Goal: Task Accomplishment & Management: Manage account settings

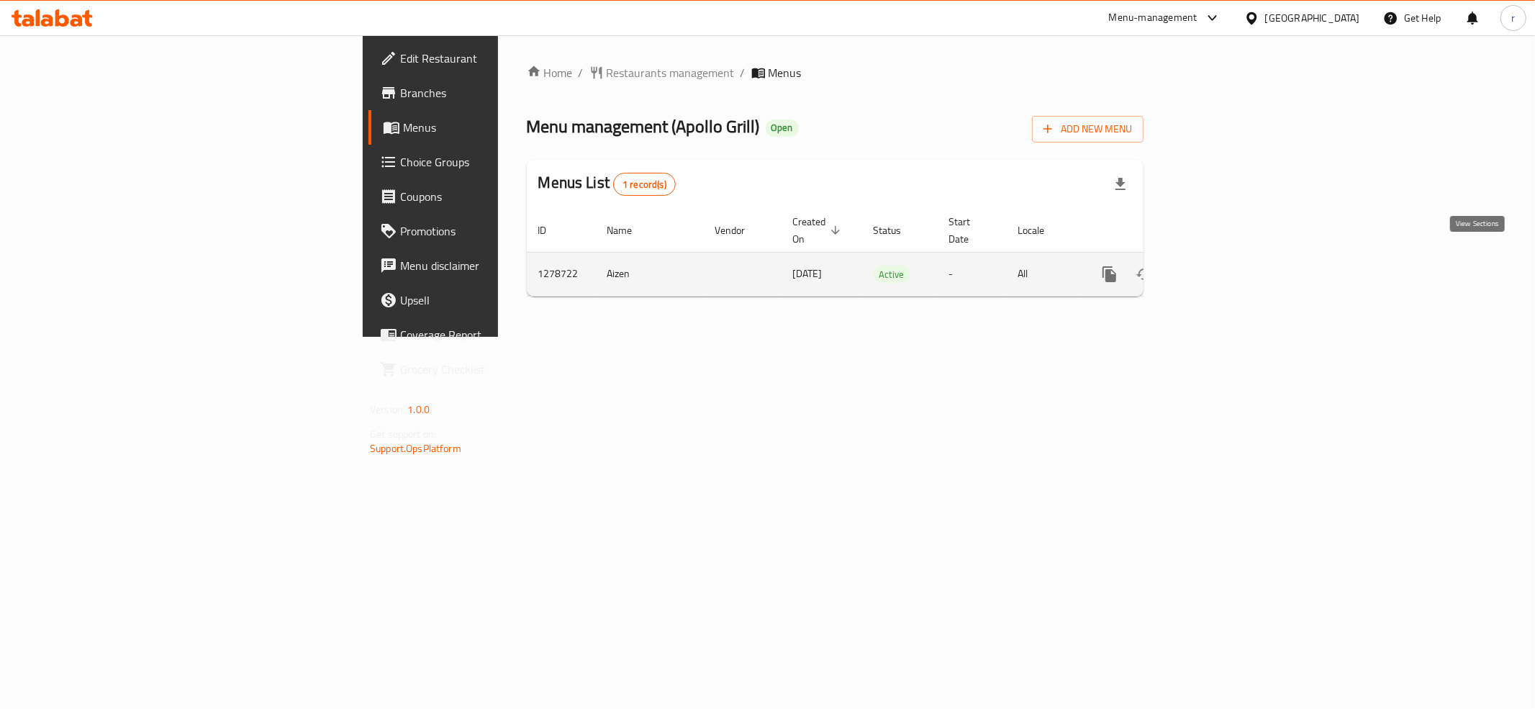
click at [1222, 266] on icon "enhanced table" at bounding box center [1212, 274] width 17 height 17
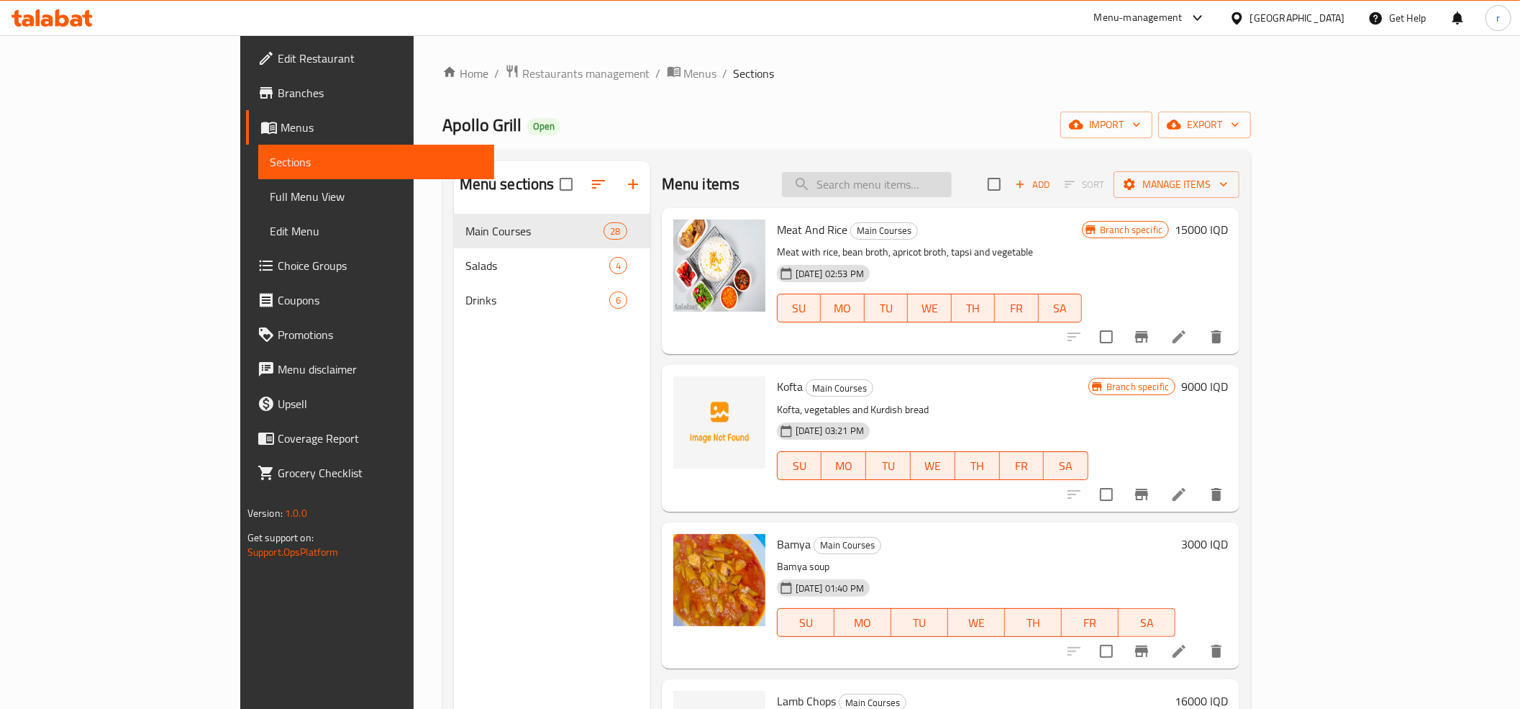
click at [952, 193] on input "search" at bounding box center [867, 184] width 170 height 25
paste input "756697"
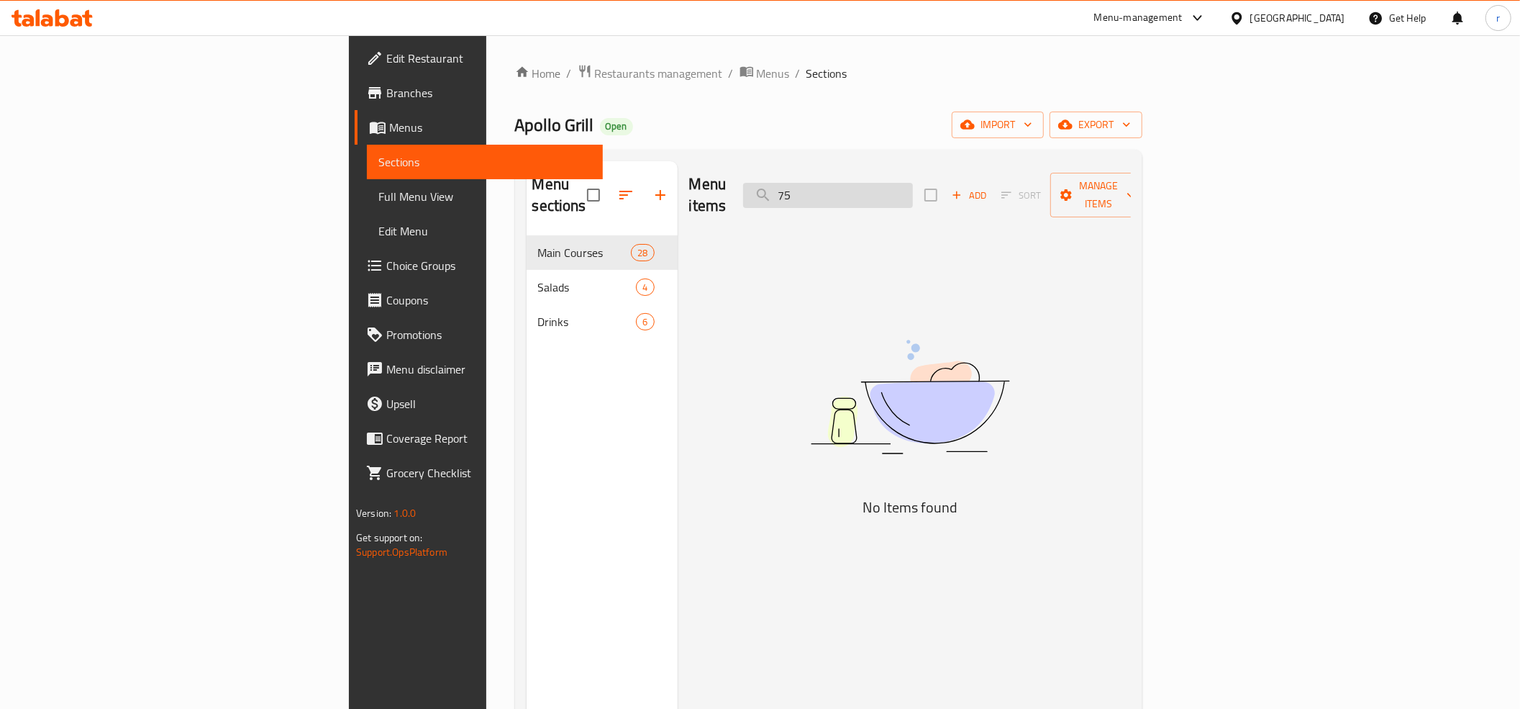
type input "7"
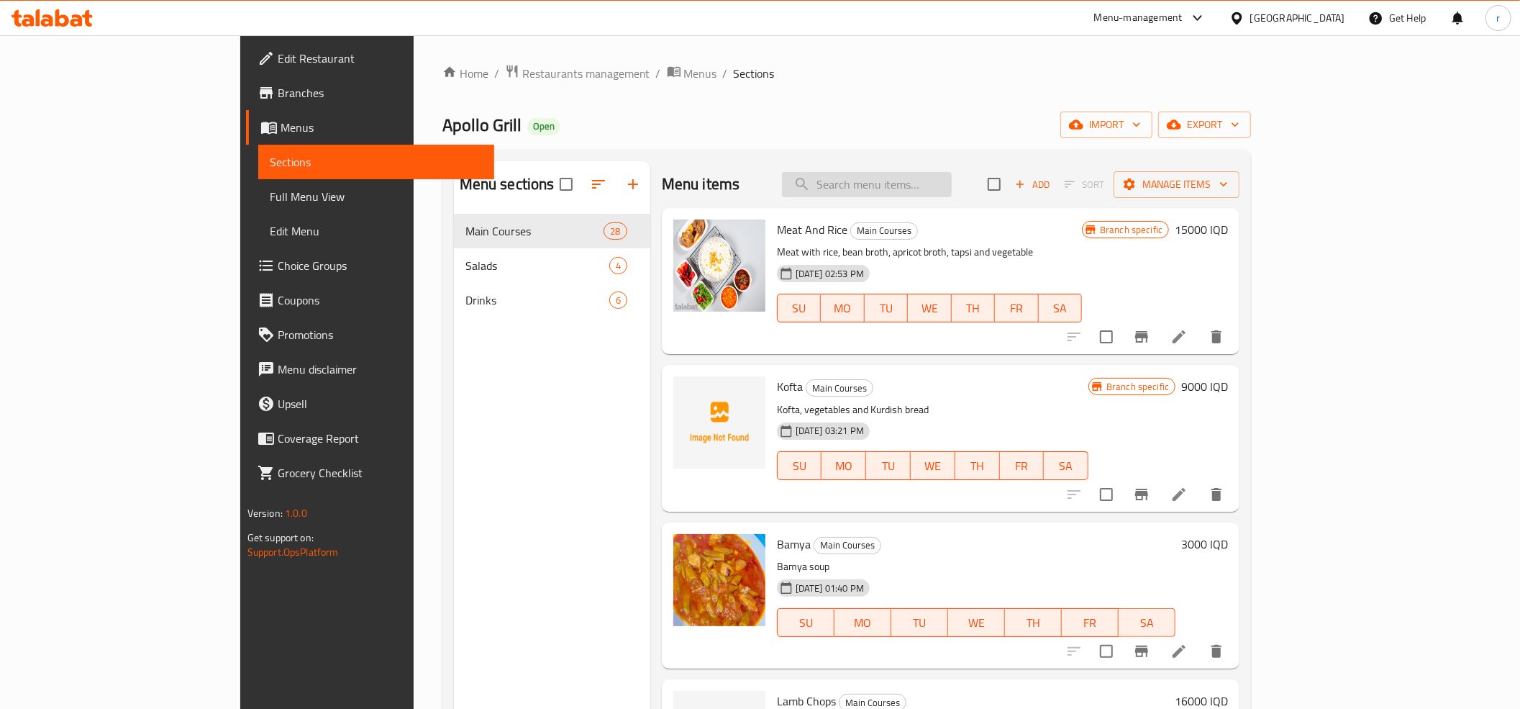
paste input "Lamb Chops"
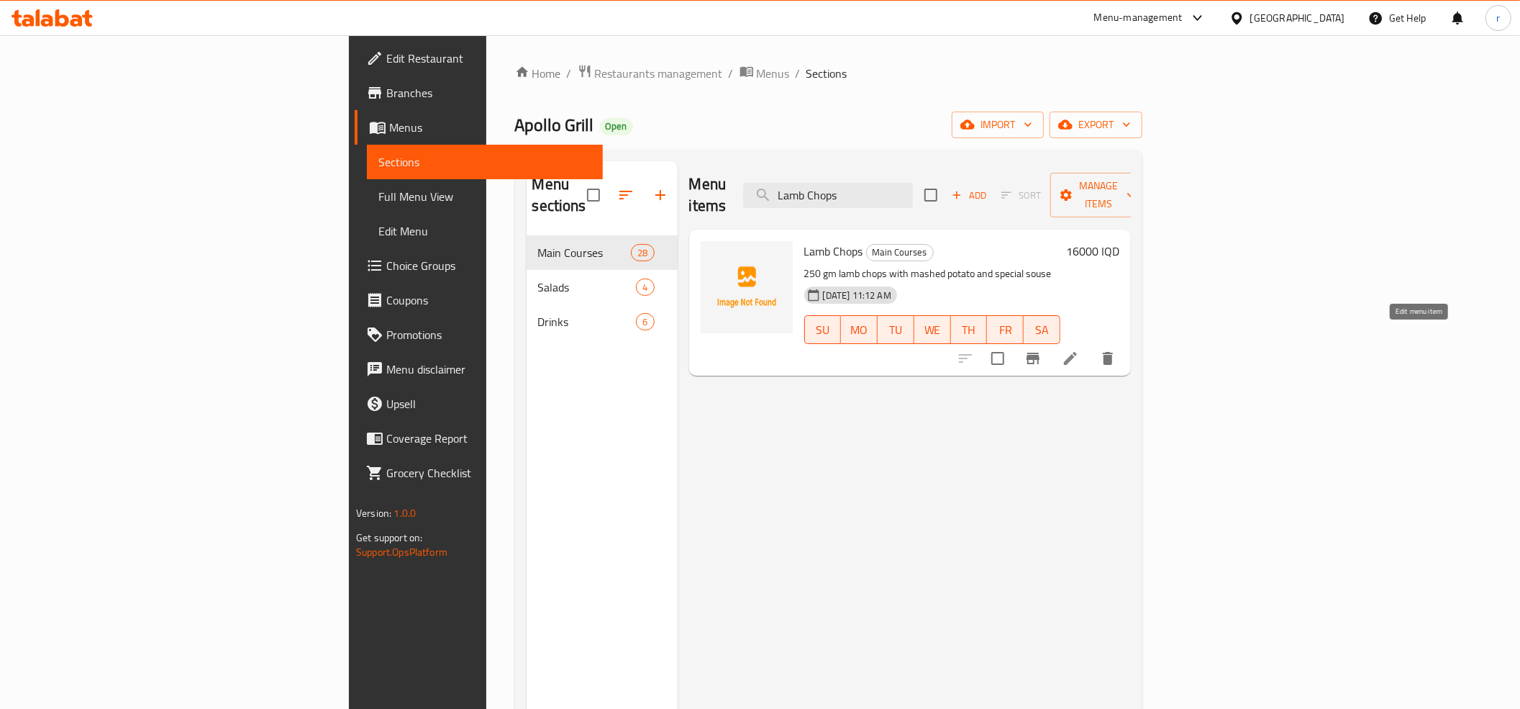
type input "Lamb Chops"
click at [1079, 350] on icon at bounding box center [1070, 358] width 17 height 17
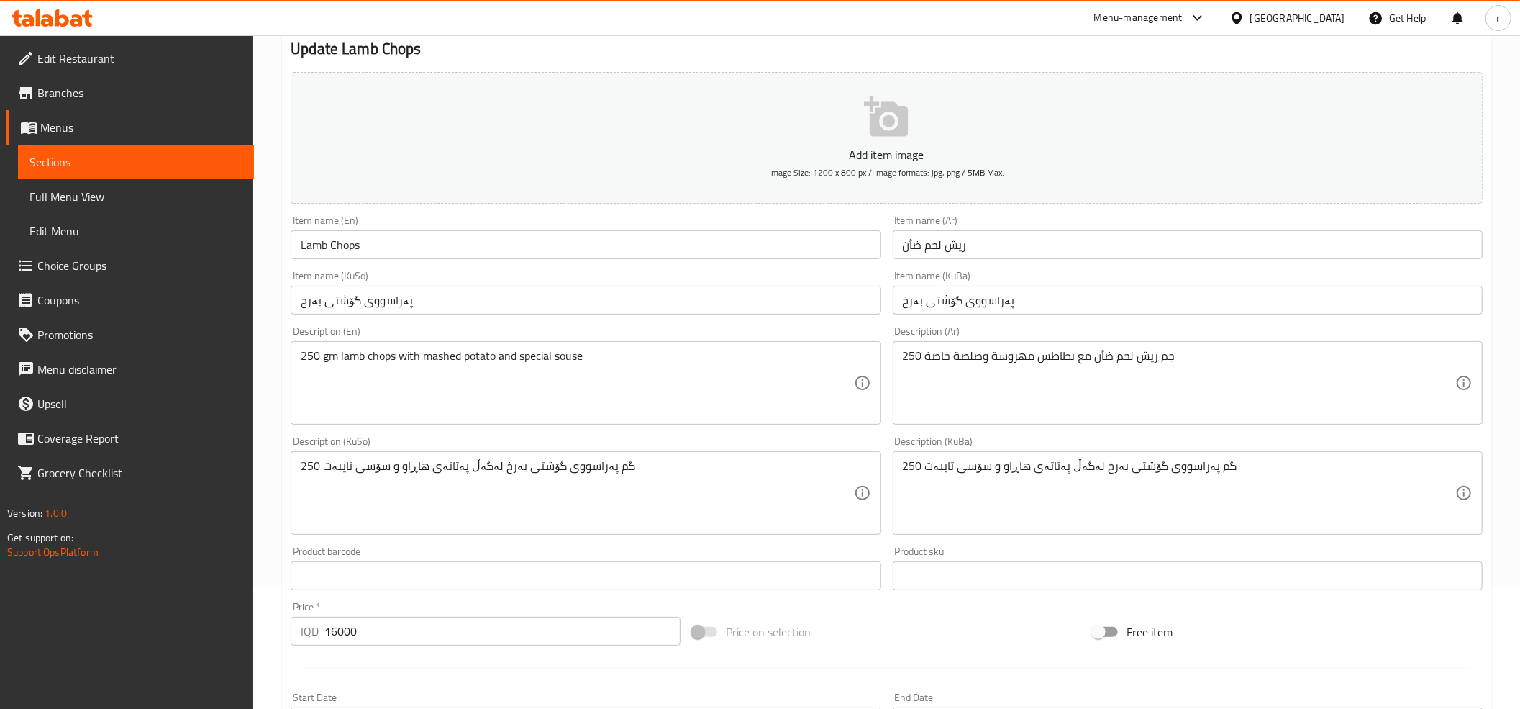
scroll to position [160, 0]
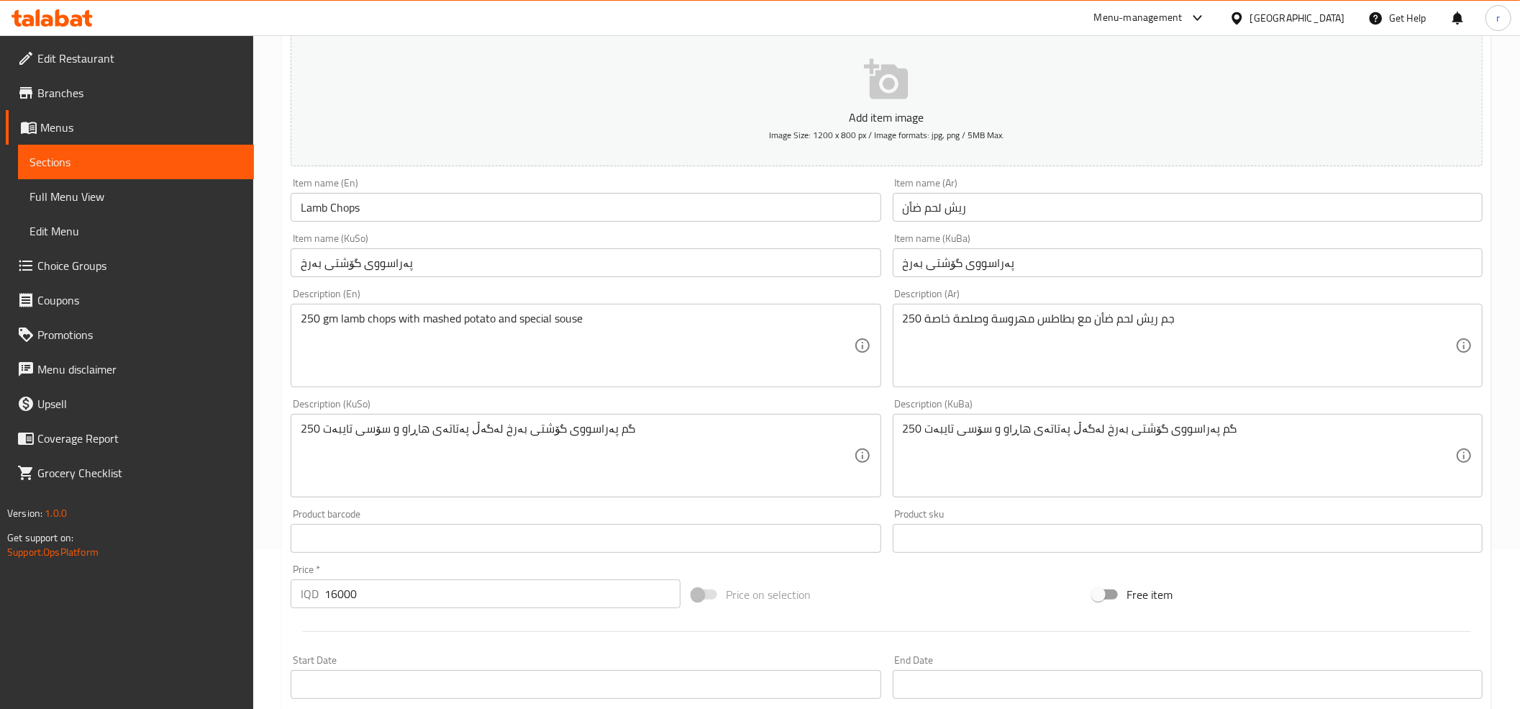
click at [1082, 305] on div "250 جم ريش لحم ضأن مع بطاطس مهروسة وصلصة خاصة Description (Ar)" at bounding box center [1188, 345] width 590 height 83
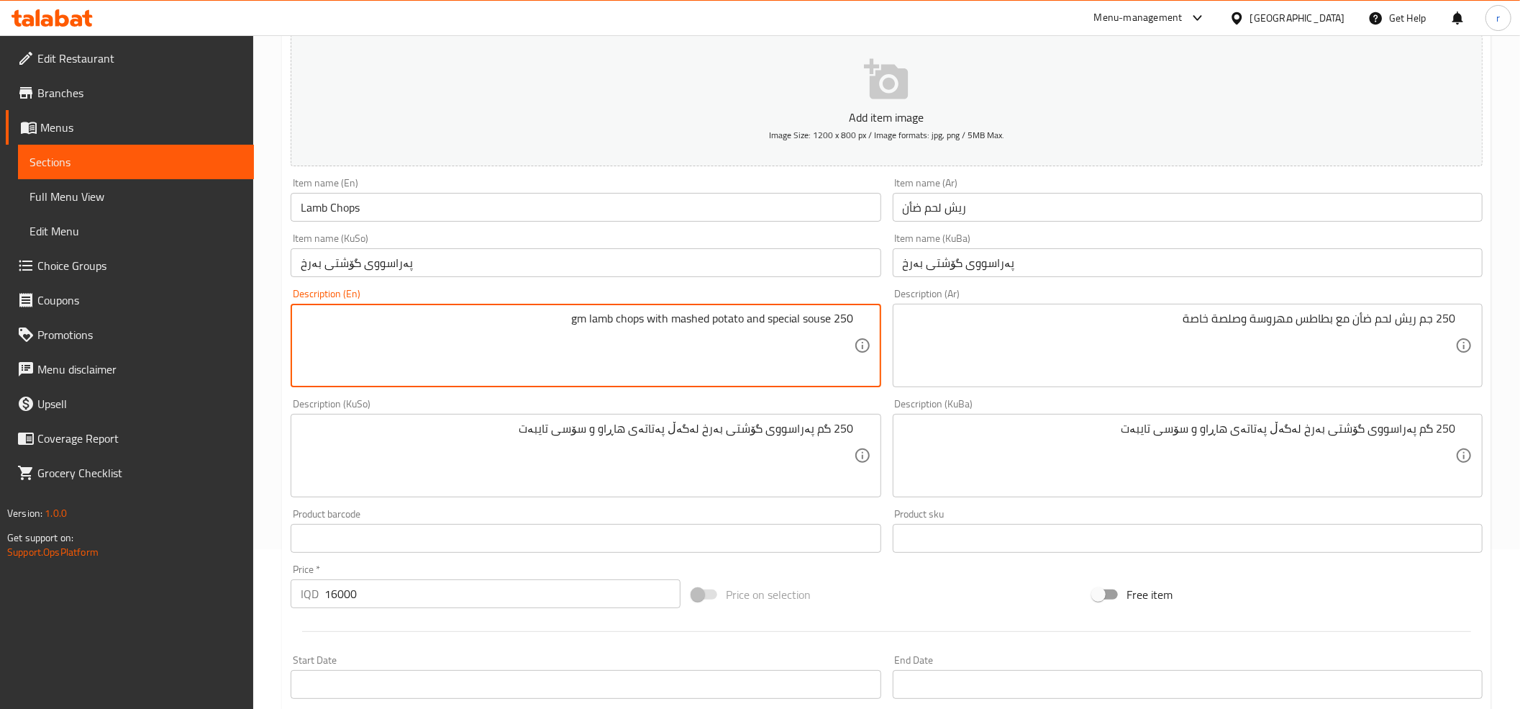
click at [456, 367] on textarea "250 gm lamb chops with mashed potato and special souse" at bounding box center [577, 346] width 553 height 68
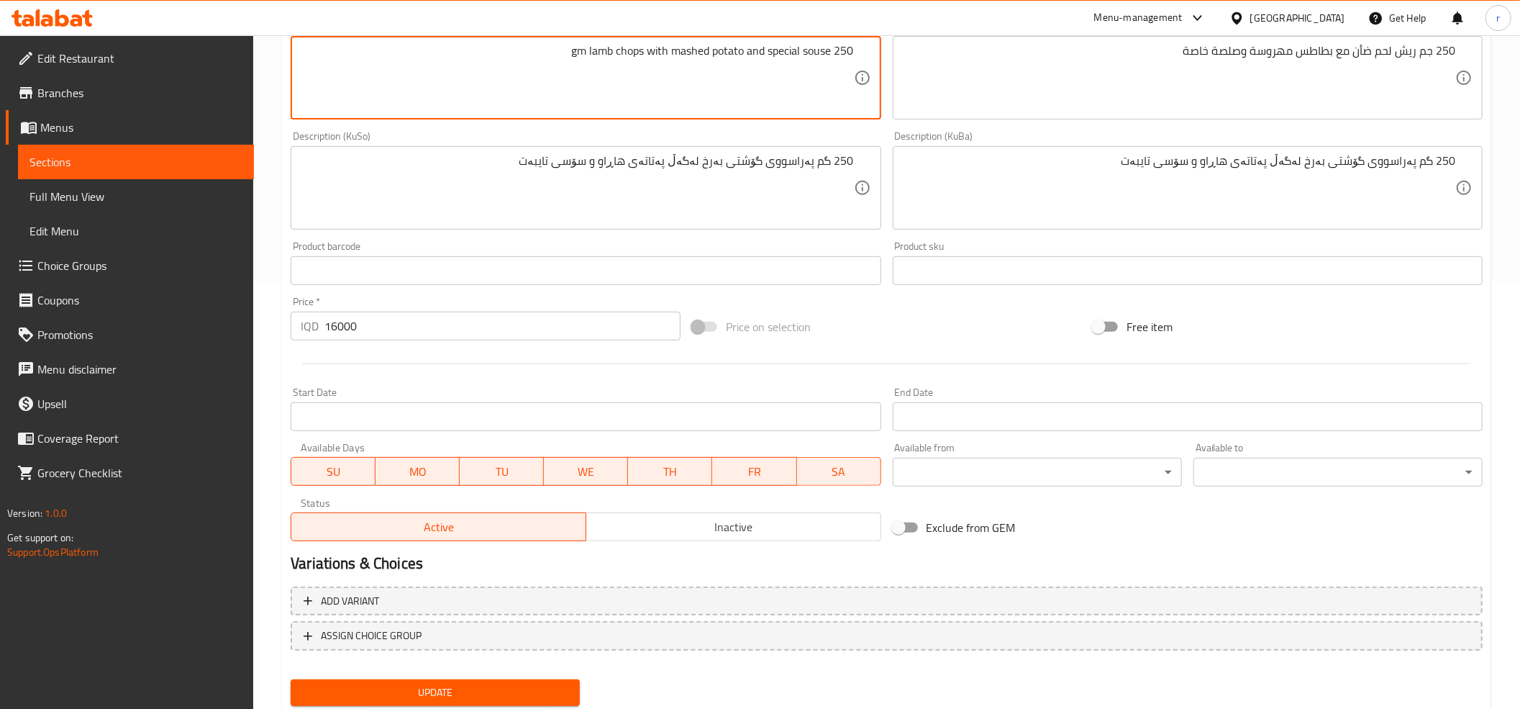
scroll to position [473, 0]
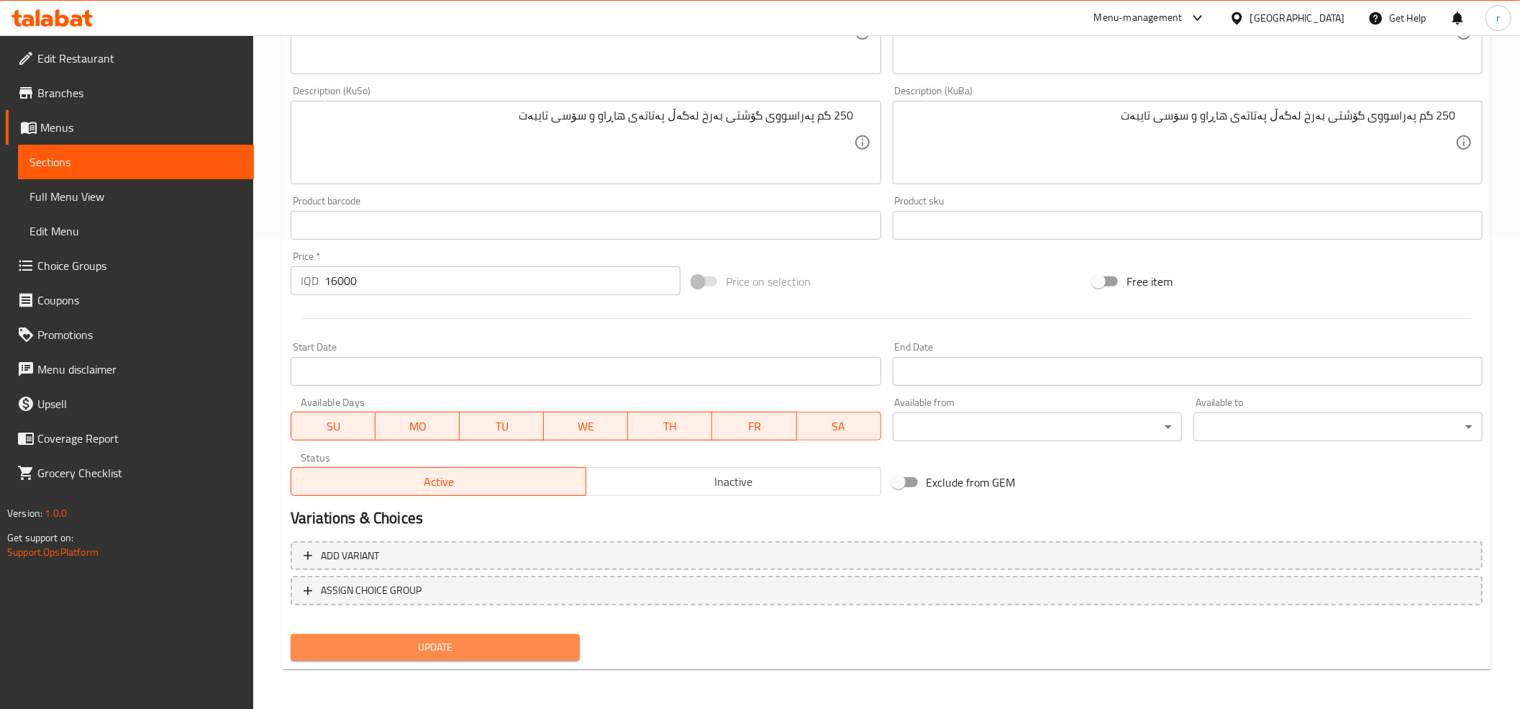
click at [459, 640] on span "Update" at bounding box center [435, 647] width 266 height 18
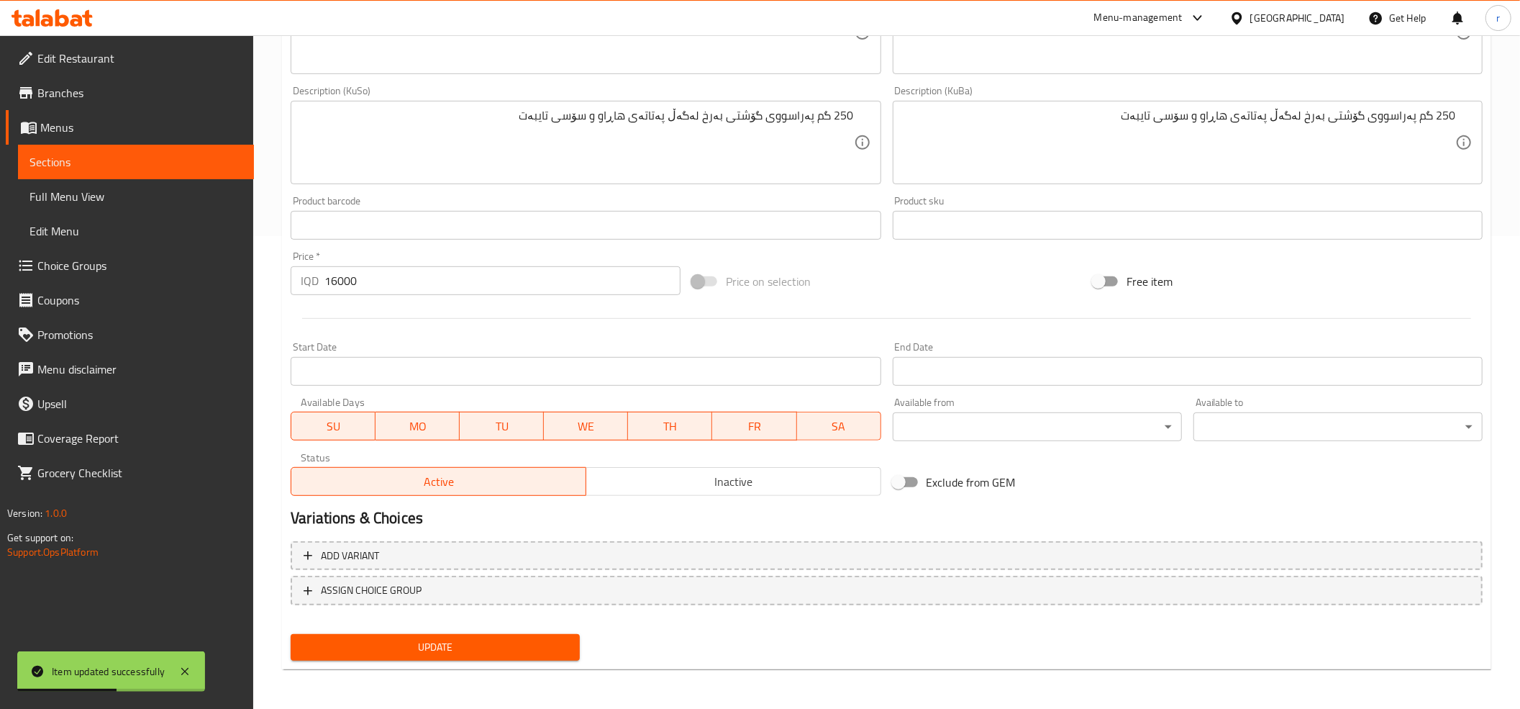
click at [115, 189] on span "Full Menu View" at bounding box center [136, 196] width 213 height 17
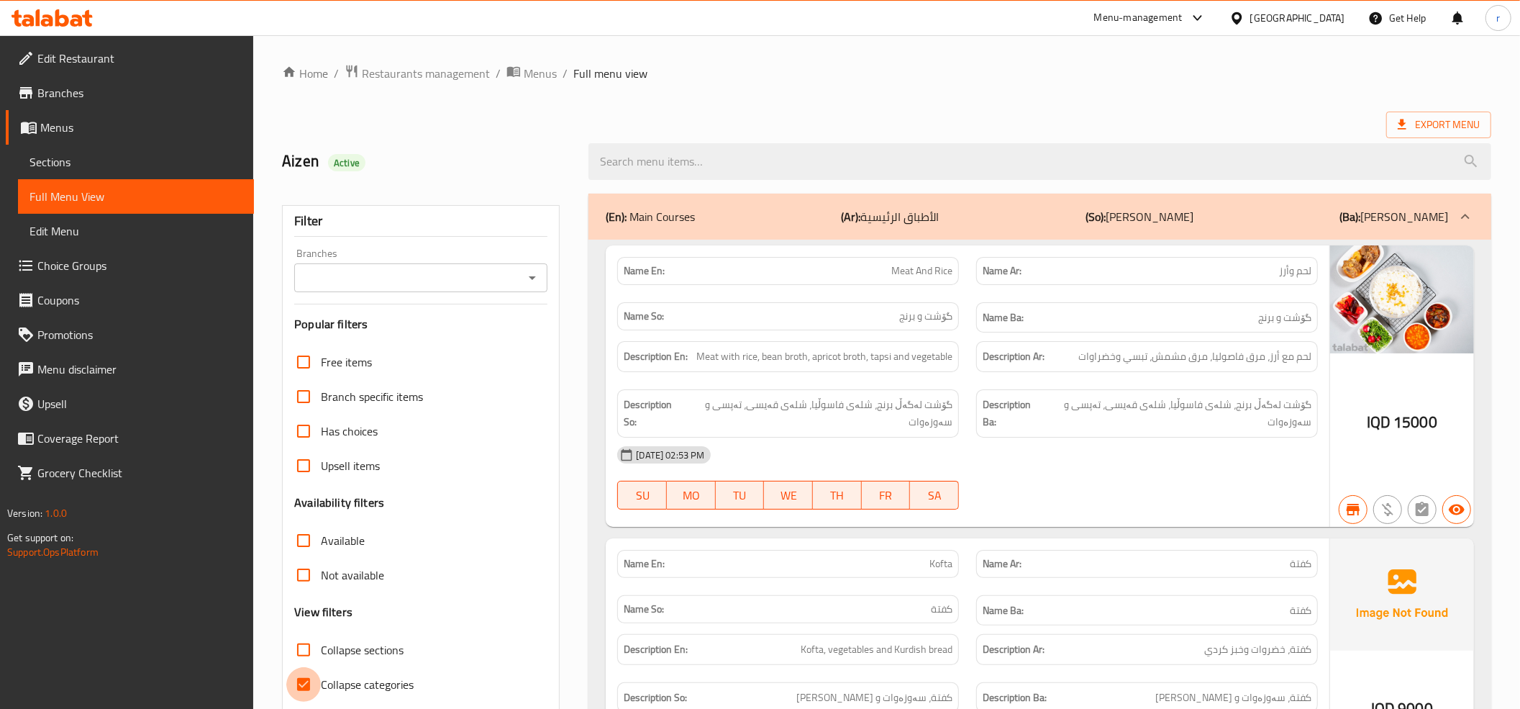
click at [295, 689] on input "Collapse categories" at bounding box center [303, 684] width 35 height 35
checkbox input "false"
click at [532, 280] on icon "Open" at bounding box center [532, 278] width 7 height 4
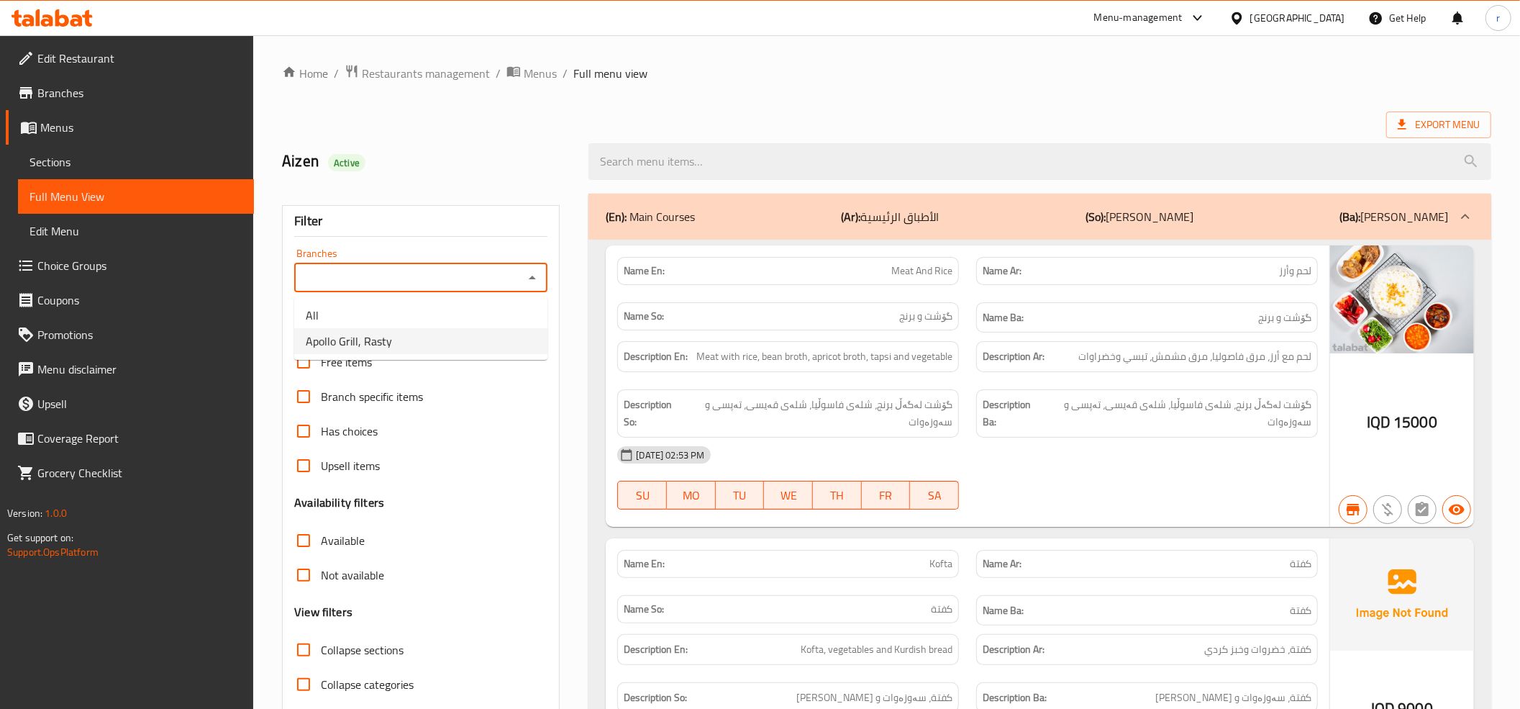
click at [494, 354] on ul "All Apollo Grill, Rasty" at bounding box center [420, 327] width 253 height 63
click at [487, 351] on li "Apollo Grill, Rasty" at bounding box center [420, 341] width 253 height 26
type input "Apollo Grill, Rasty"
click at [535, 279] on icon "Open" at bounding box center [532, 277] width 17 height 17
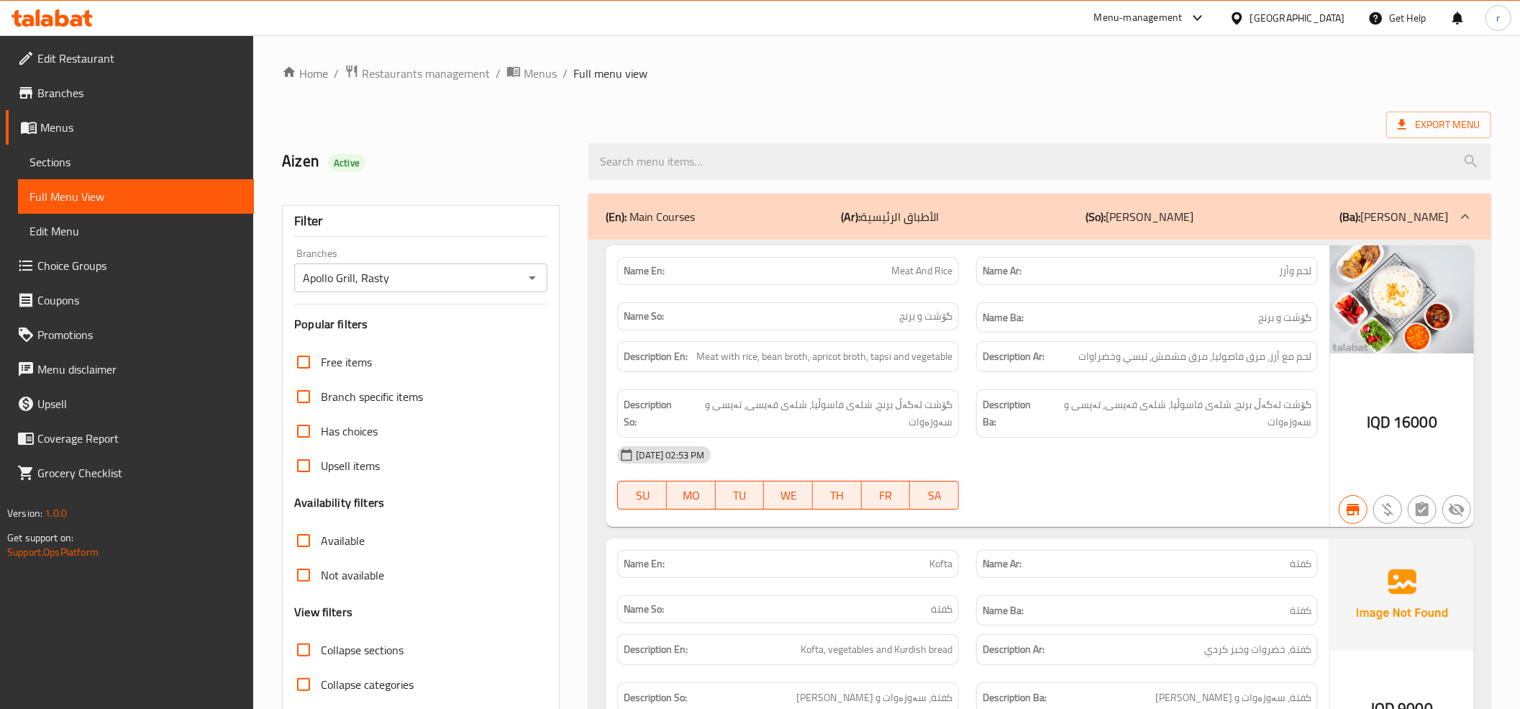
click at [521, 135] on div "Aizen Active" at bounding box center [426, 162] width 307 height 64
click at [299, 676] on input "Collapse categories" at bounding box center [303, 684] width 35 height 35
checkbox input "false"
click at [541, 273] on icon "Open" at bounding box center [532, 277] width 17 height 17
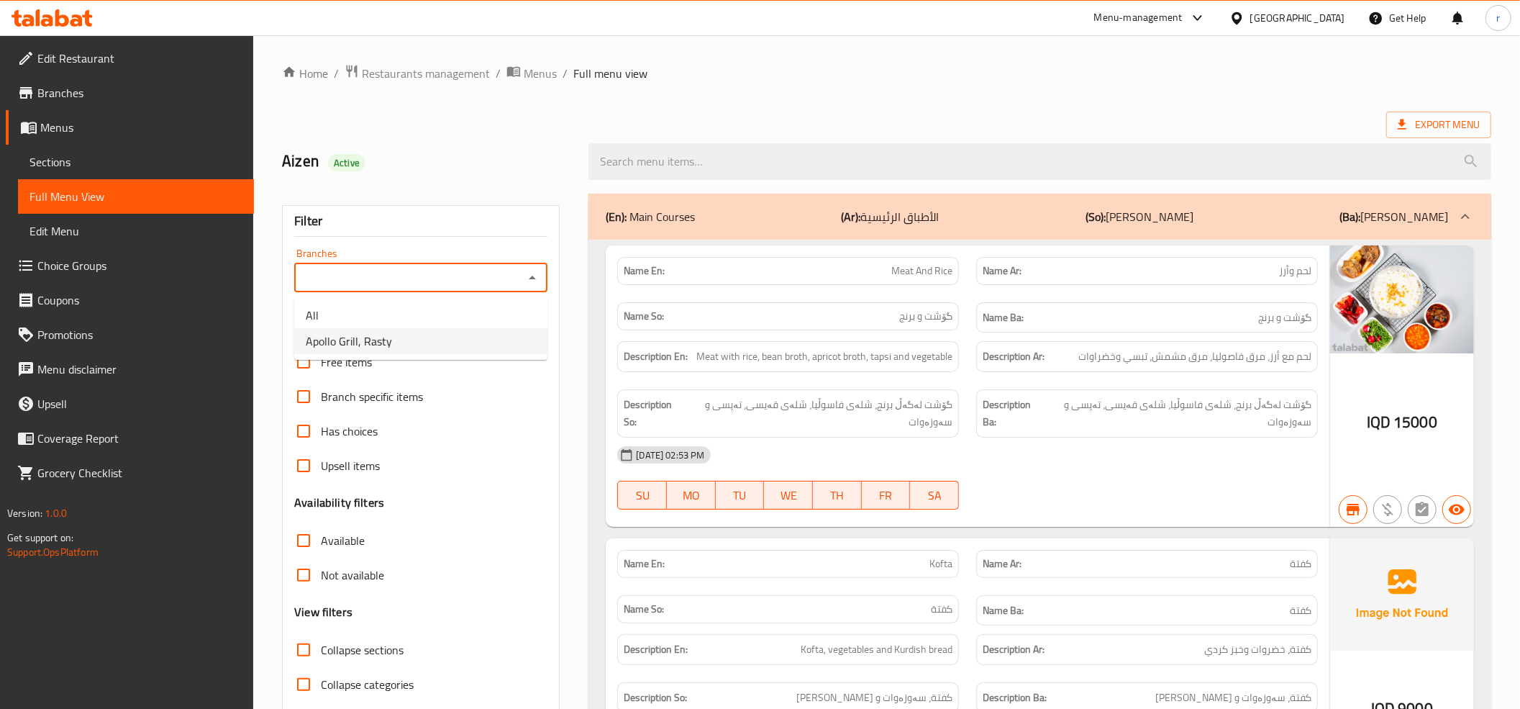
click at [438, 346] on li "Apollo Grill, Rasty" at bounding box center [420, 341] width 253 height 26
type input "Apollo Grill, Rasty"
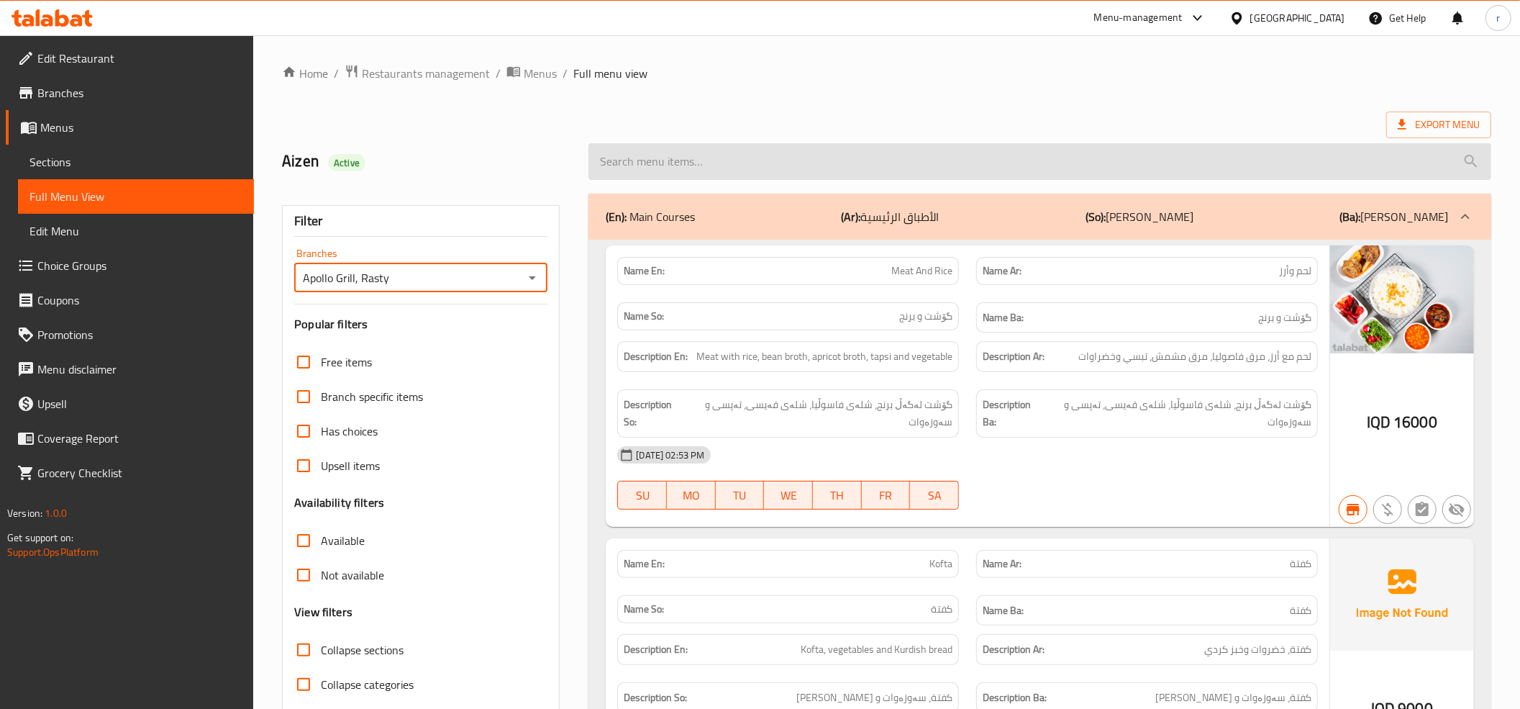
click at [694, 160] on input "search" at bounding box center [1040, 161] width 903 height 37
paste input "Lamb Chops"
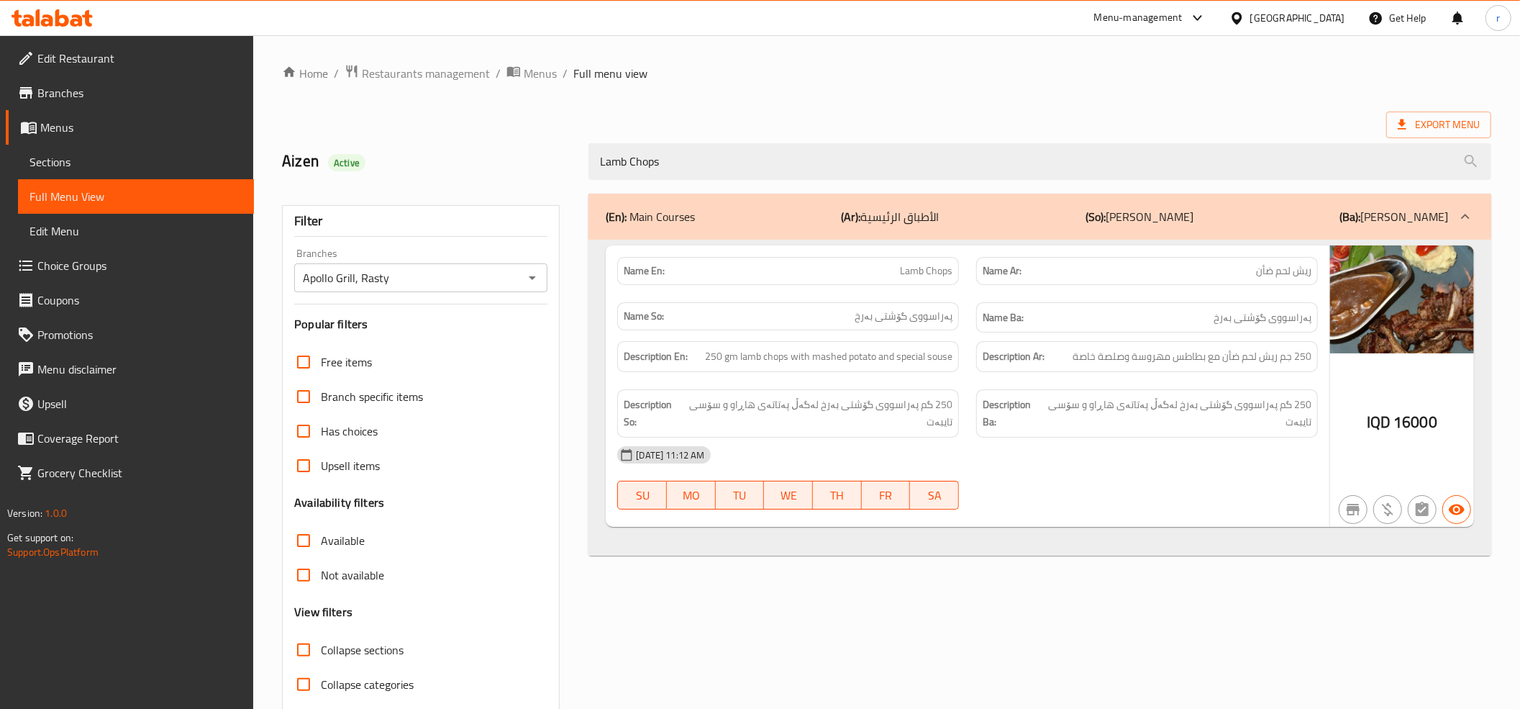
type input "Lamb Chops"
click at [920, 581] on div "(En): Main Courses (Ar): الأطباق الرئيسية (So): ژەمە سەرەکییەکان (Ba): ژەمە سەر…" at bounding box center [1040, 465] width 920 height 561
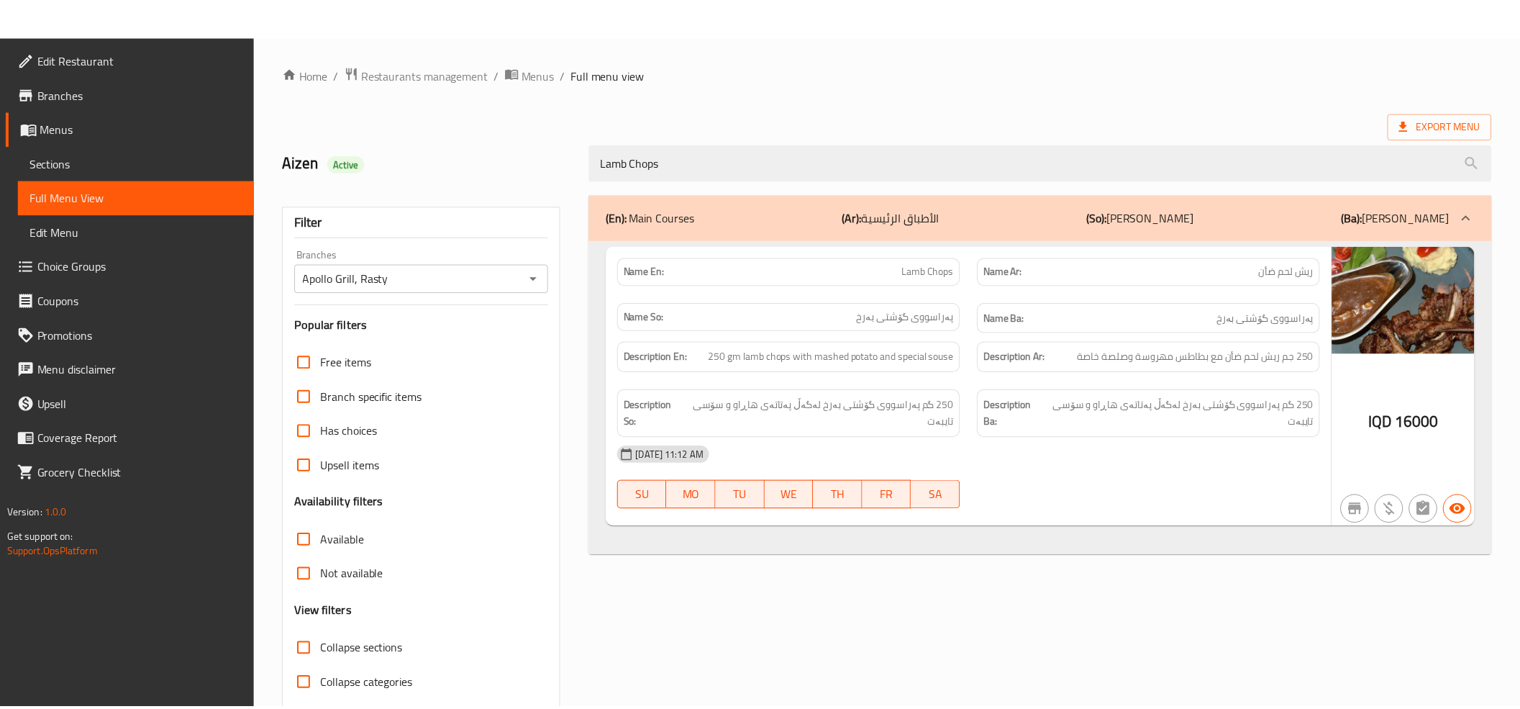
scroll to position [58, 0]
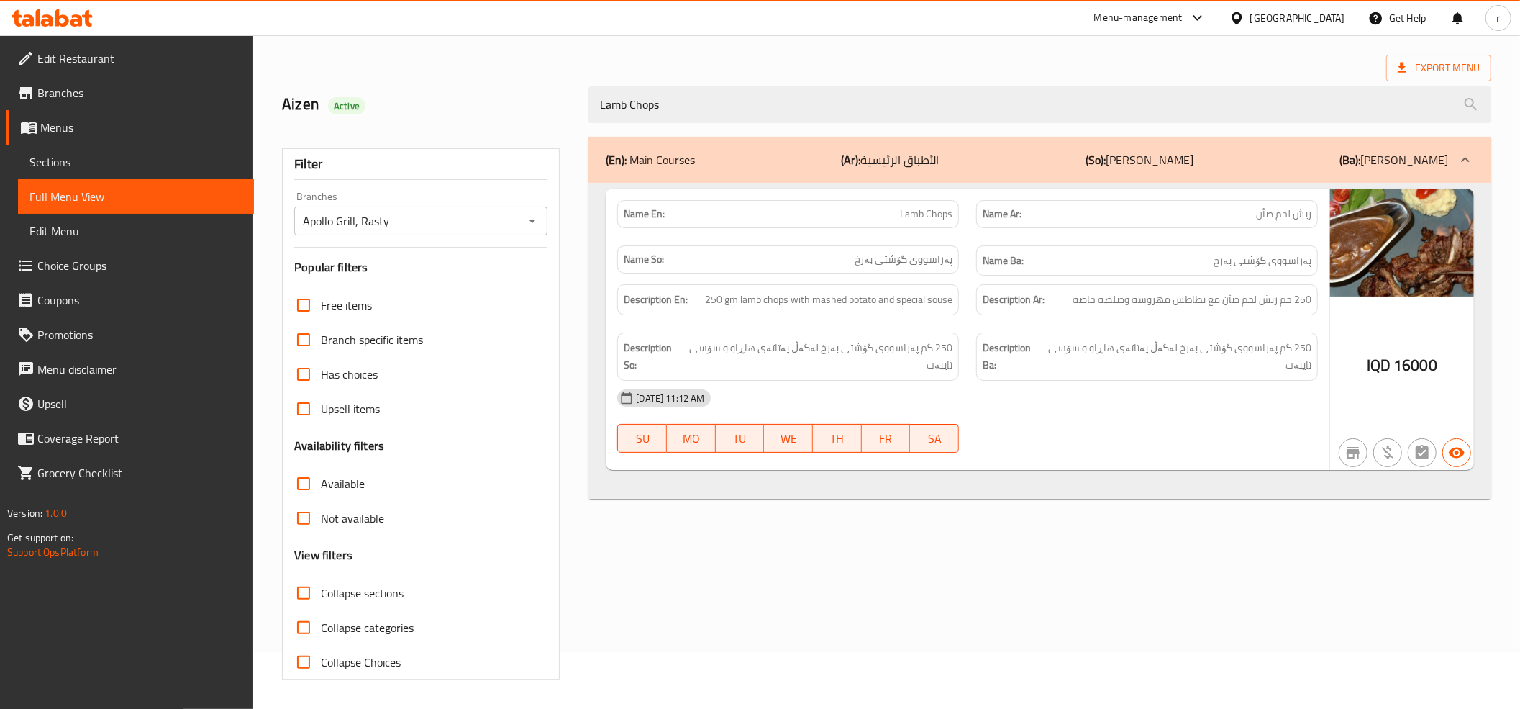
click at [65, 10] on icon at bounding box center [52, 17] width 81 height 17
